Goal: Transaction & Acquisition: Purchase product/service

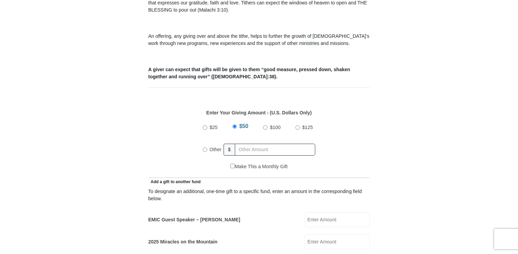
scroll to position [246, 0]
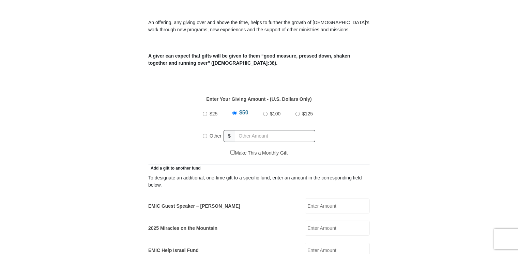
click at [205, 134] on input "Other" at bounding box center [205, 136] width 4 height 4
radio input "true"
click at [329, 199] on input "EMIC Guest Speaker – Billy Burke" at bounding box center [337, 206] width 65 height 15
click at [247, 130] on input "75" at bounding box center [276, 136] width 78 height 12
type input "7"
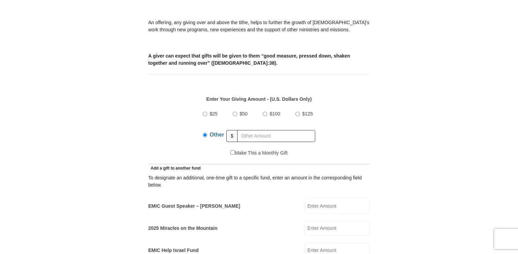
click at [316, 199] on input "EMIC Guest Speaker – Billy Burke" at bounding box center [337, 206] width 65 height 15
type input "55"
click at [322, 221] on input "2025 Miracles on the Mountain" at bounding box center [337, 228] width 65 height 15
type input "20"
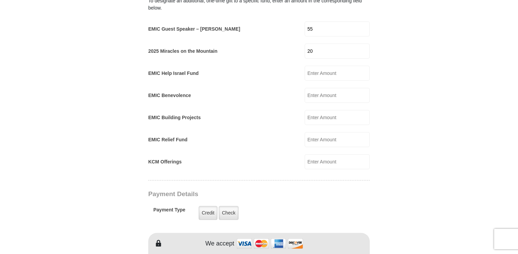
scroll to position [437, 0]
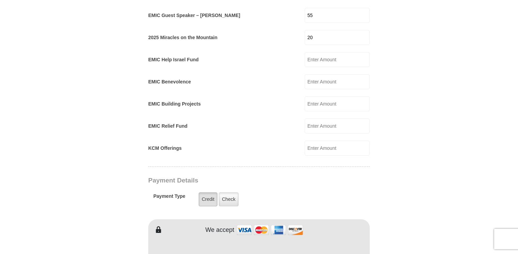
click at [208, 193] on label "Credit" at bounding box center [208, 200] width 19 height 14
click at [0, 0] on input "Credit" at bounding box center [0, 0] width 0 height 0
click at [425, 141] on form "Eagle Mountain International Church Online Giving Because of gifts like yours, …" at bounding box center [259, 123] width 389 height 1064
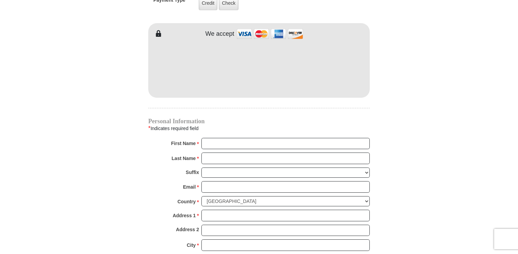
scroll to position [635, 0]
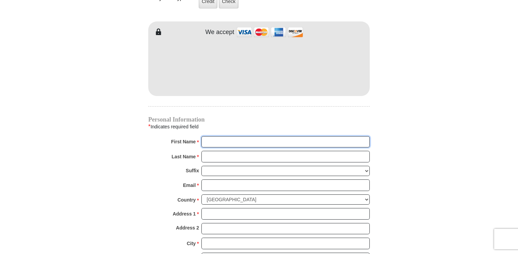
click at [353, 136] on input "First Name *" at bounding box center [286, 142] width 168 height 12
type input "Amanda"
type input "Tillotson"
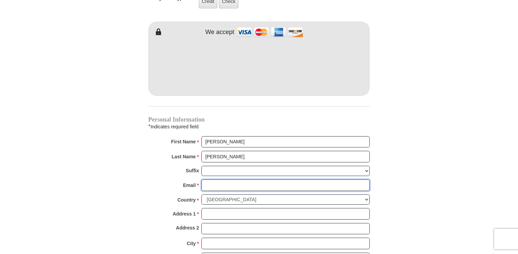
type input "fineandmandy@aol.com"
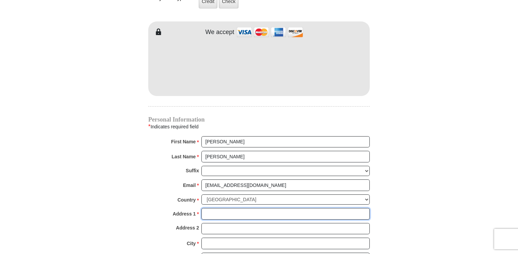
type input "2401 Mallard Lane"
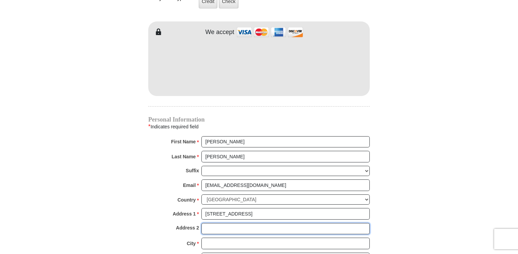
type input "apt 2"
type input "Beavercreek"
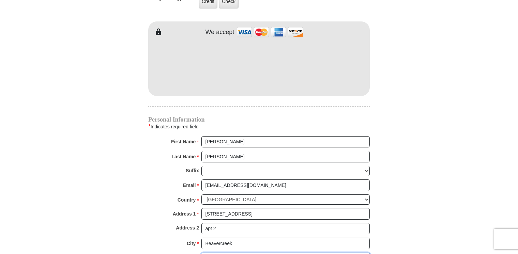
select select "OH"
type input "45431"
type input "9374267684"
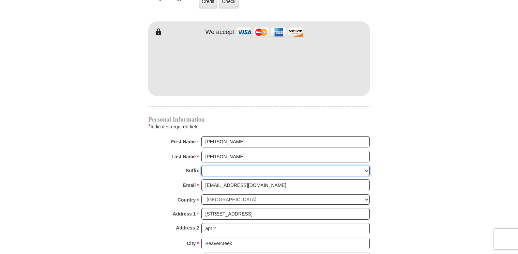
click at [297, 166] on select "Jr Sr I II III IV V VI" at bounding box center [286, 171] width 168 height 11
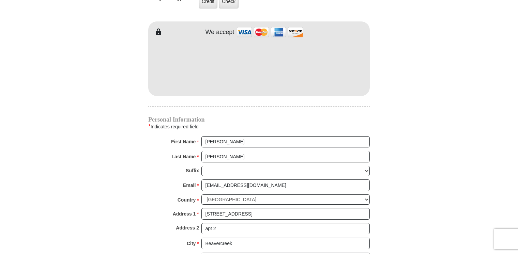
scroll to position [635, 0]
click at [366, 166] on select "Jr Sr I II III IV V VI" at bounding box center [286, 171] width 168 height 11
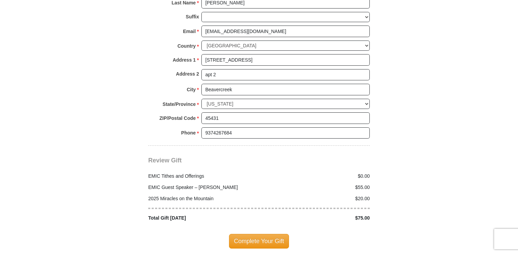
scroll to position [793, 0]
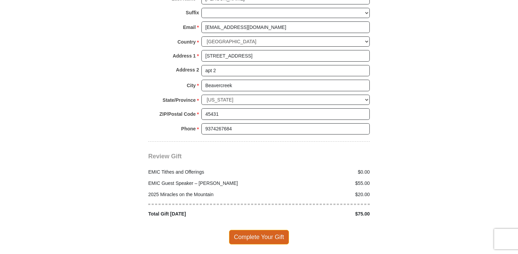
click at [273, 230] on span "Complete Your Gift" at bounding box center [259, 237] width 60 height 14
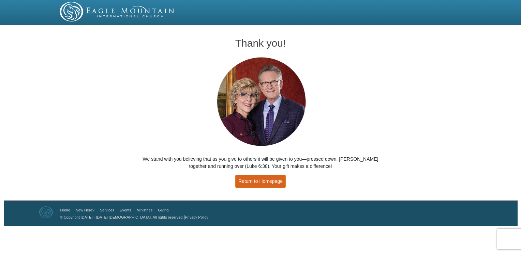
click at [271, 181] on link "Return to Homepage" at bounding box center [260, 181] width 50 height 13
